Goal: Task Accomplishment & Management: Use online tool/utility

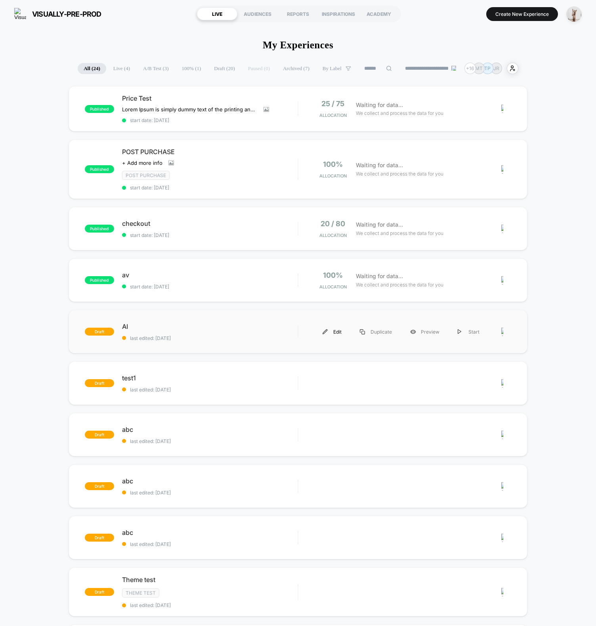
click at [341, 332] on div "Edit" at bounding box center [331, 332] width 37 height 18
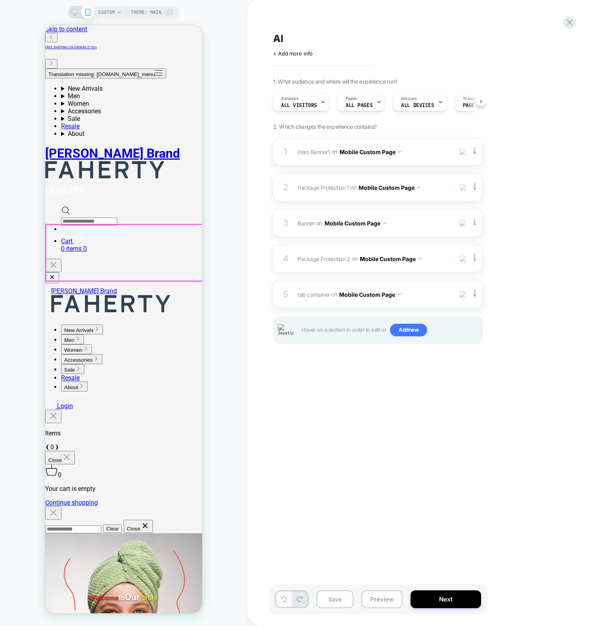
drag, startPoint x: 187, startPoint y: 249, endPoint x: 202, endPoint y: 254, distance: 14.9
click at [228, 478] on div "CUSTOM Theme: MAIN" at bounding box center [123, 313] width 247 height 610
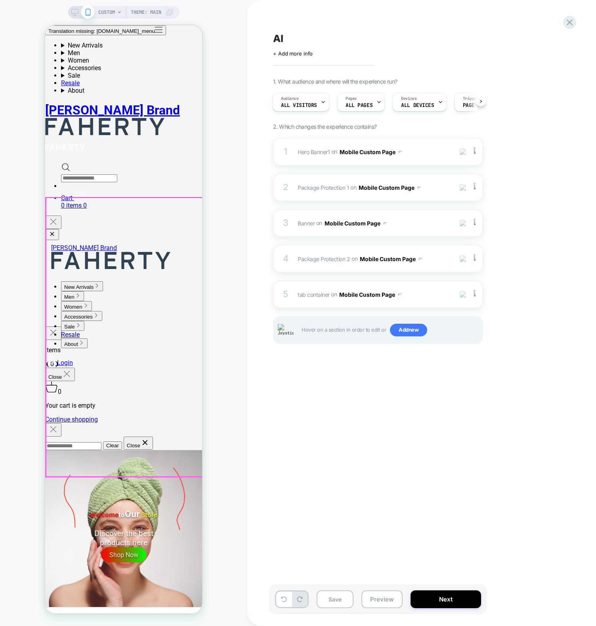
scroll to position [229, 0]
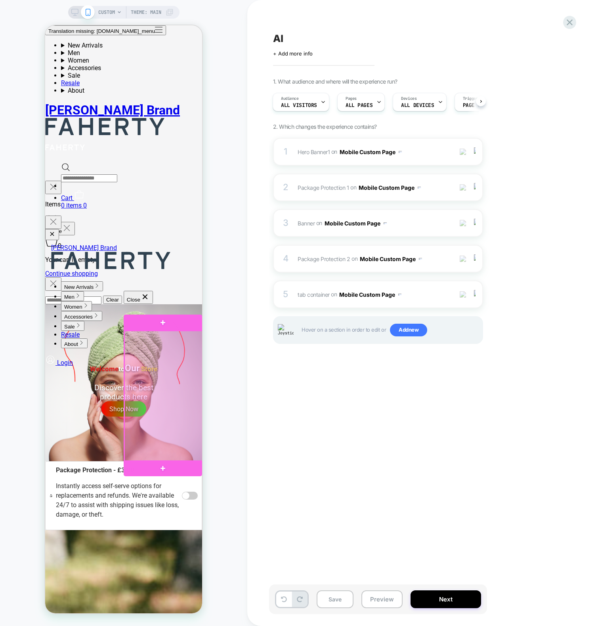
click at [179, 384] on div at bounding box center [163, 396] width 78 height 131
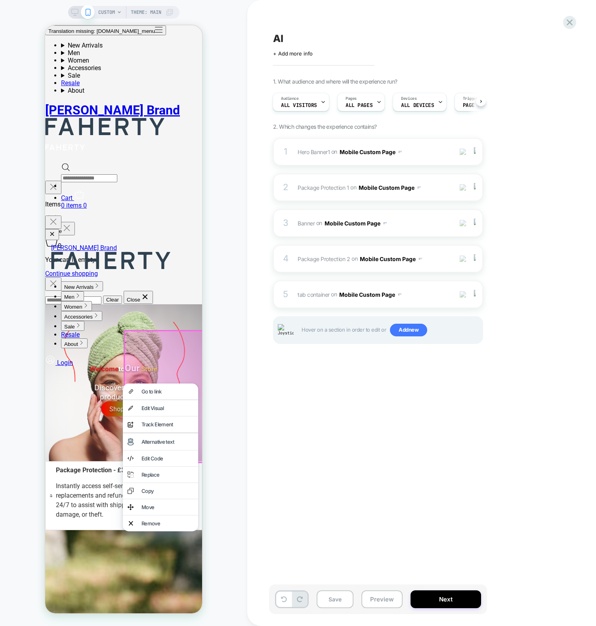
click at [158, 359] on div at bounding box center [164, 396] width 81 height 133
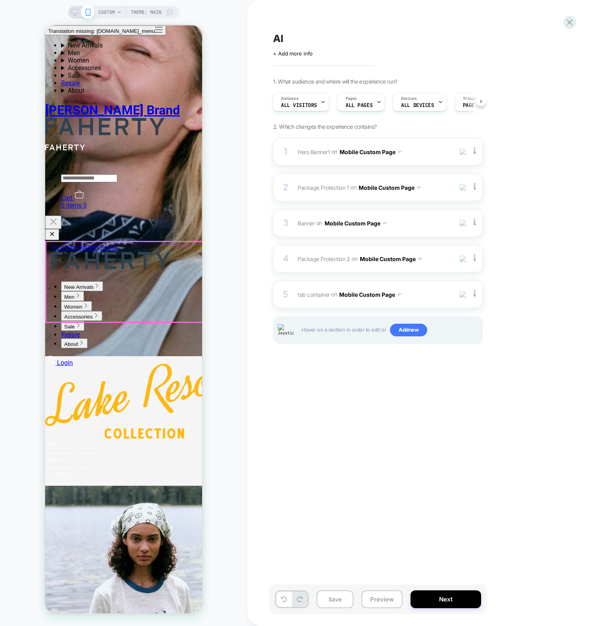
scroll to position [1167, 0]
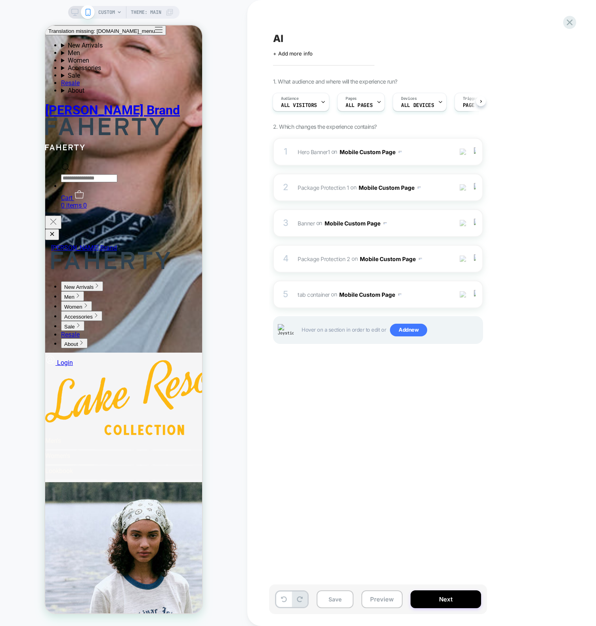
click at [240, 302] on div "CUSTOM Theme: MAIN" at bounding box center [123, 313] width 247 height 610
